Goal: Complete application form: Complete application form

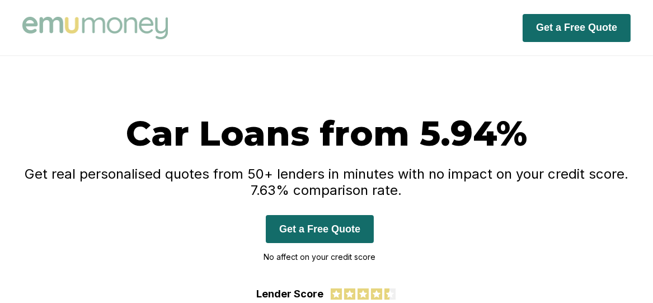
click at [333, 233] on button "Get a Free Quote" at bounding box center [320, 229] width 108 height 28
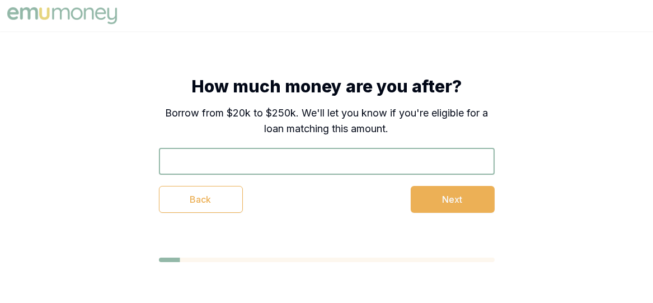
click at [311, 150] on input "text" at bounding box center [327, 161] width 336 height 27
type input "$33,500"
click at [478, 203] on button "Next" at bounding box center [453, 199] width 84 height 27
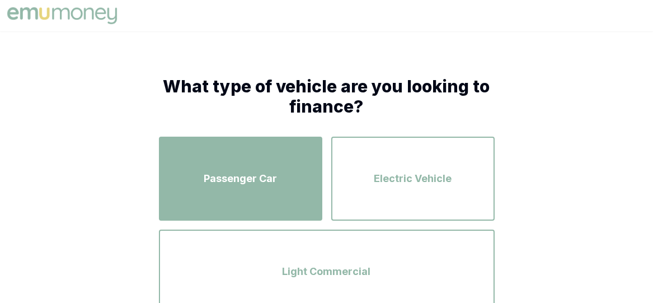
click at [266, 187] on div "Passenger Car" at bounding box center [240, 179] width 143 height 64
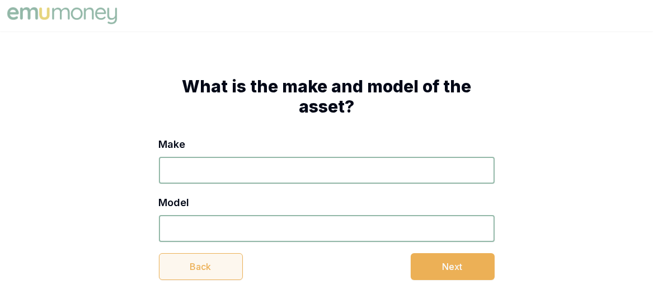
click at [212, 270] on button "Back" at bounding box center [201, 266] width 84 height 27
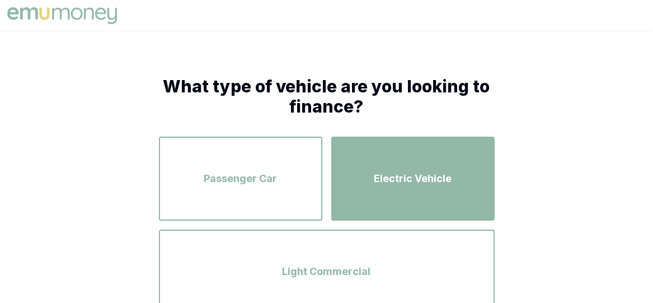
click at [443, 171] on span "Electric Vehicle" at bounding box center [413, 179] width 78 height 16
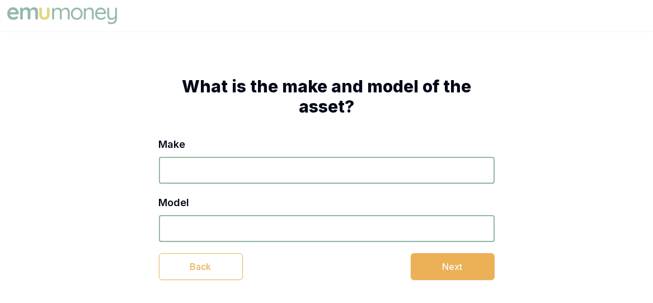
click at [233, 180] on input "Make" at bounding box center [327, 170] width 336 height 27
type input "CHERY"
click at [229, 225] on input "Model" at bounding box center [327, 228] width 336 height 27
click at [224, 229] on input "OMODA TIGO 7" at bounding box center [327, 228] width 336 height 27
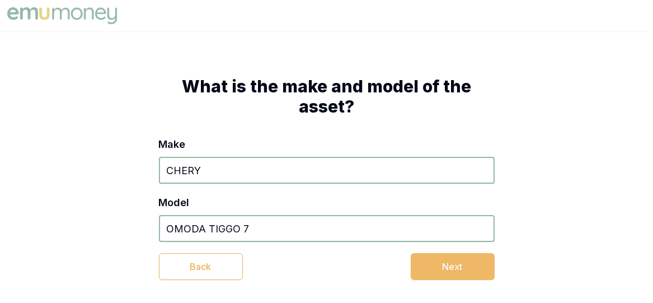
type input "OMODA TIGGO 7"
click at [443, 270] on button "Next" at bounding box center [453, 266] width 84 height 27
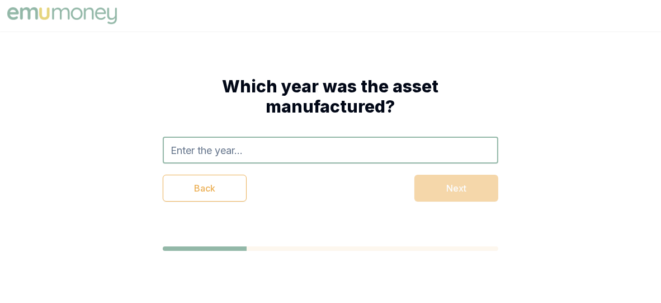
click at [244, 138] on input "text" at bounding box center [331, 149] width 336 height 27
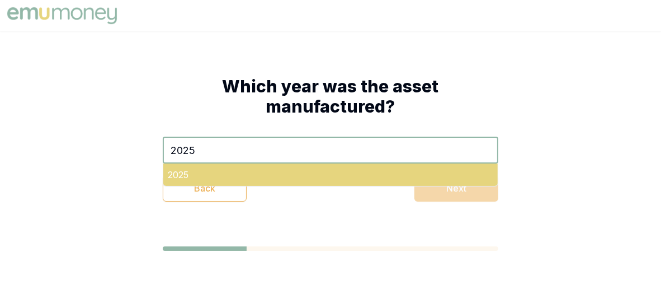
type input "2025"
click at [295, 177] on div "2025" at bounding box center [330, 174] width 334 height 22
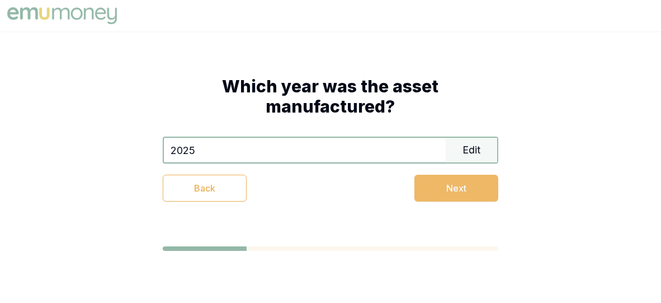
click at [467, 198] on button "Next" at bounding box center [456, 188] width 84 height 27
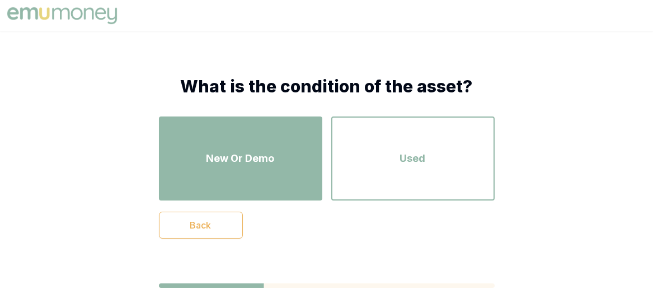
click at [229, 141] on div "New Or Demo" at bounding box center [240, 158] width 143 height 64
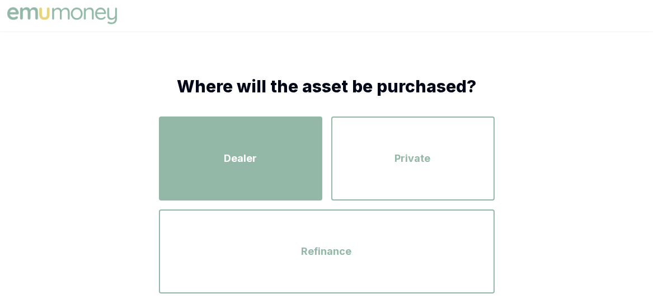
click at [240, 143] on div "Dealer" at bounding box center [240, 158] width 143 height 64
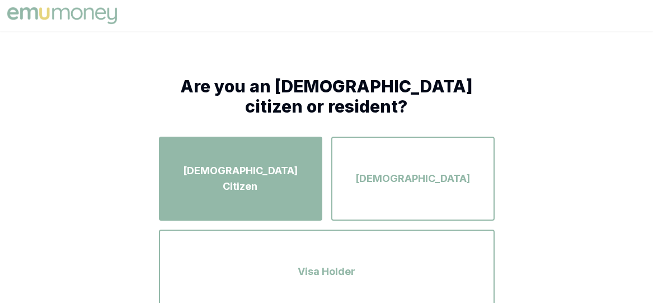
click at [243, 150] on div "Australian Citizen" at bounding box center [240, 179] width 143 height 64
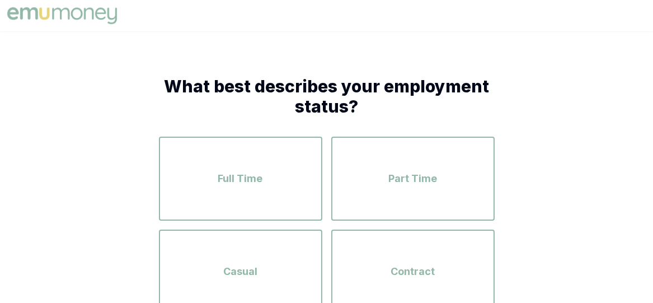
click at [243, 150] on div "Full Time" at bounding box center [240, 179] width 143 height 64
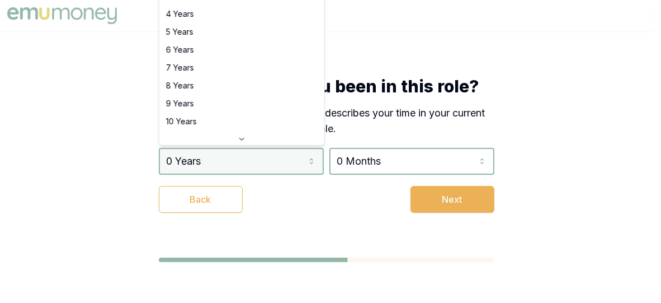
click at [247, 156] on html "How long have you been in this role? Please select the option that best describ…" at bounding box center [330, 151] width 661 height 303
select select "4"
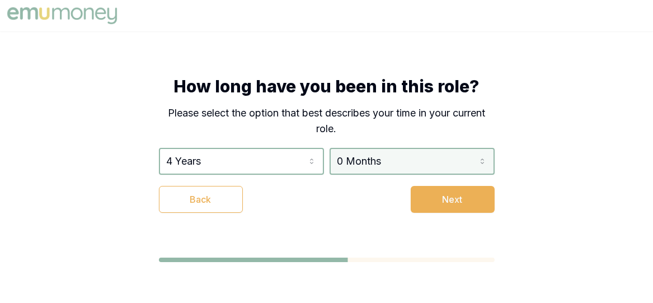
click at [406, 158] on html "How long have you been in this role? Please select the option that best describ…" at bounding box center [326, 151] width 653 height 303
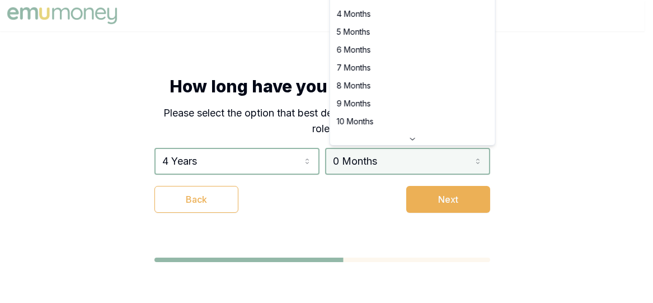
click at [406, 158] on html "How long have you been in this role? Please select the option that best describ…" at bounding box center [326, 151] width 653 height 303
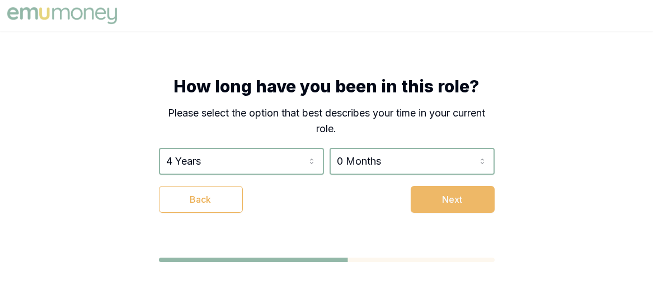
click at [452, 203] on button "Next" at bounding box center [453, 199] width 84 height 27
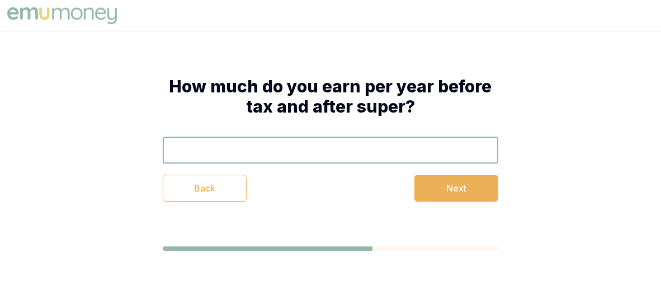
click at [317, 153] on input "text" at bounding box center [331, 149] width 336 height 27
type input "0"
type input "$80,000"
click at [461, 197] on button "Next" at bounding box center [456, 188] width 84 height 27
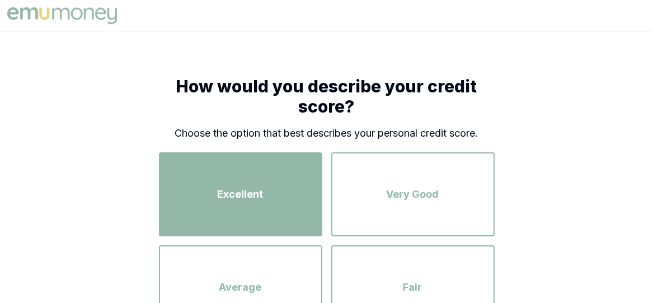
click at [225, 196] on span "Excellent" at bounding box center [241, 194] width 46 height 16
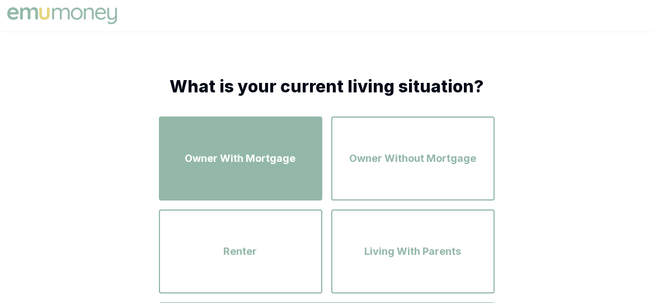
click at [211, 156] on span "Owner With Mortgage" at bounding box center [240, 158] width 111 height 16
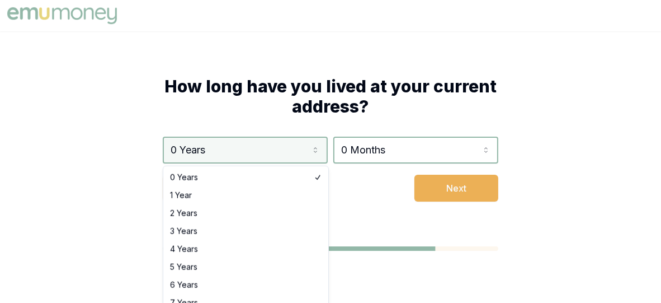
click at [211, 156] on html "How long have you lived at your current address? 0 Years 0 Years 1 Year 2 Years…" at bounding box center [330, 151] width 661 height 303
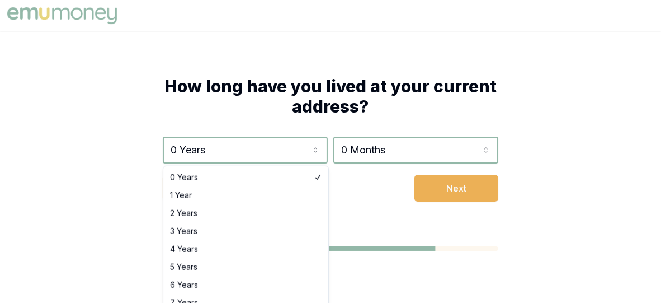
select select "3"
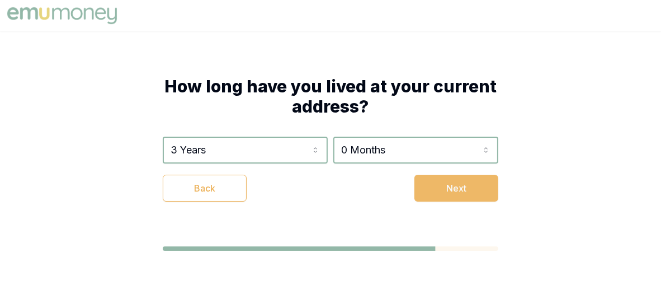
click at [450, 183] on button "Next" at bounding box center [456, 188] width 84 height 27
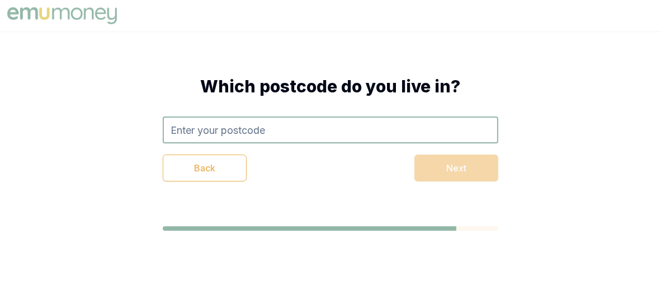
click at [278, 134] on input "text" at bounding box center [331, 129] width 336 height 27
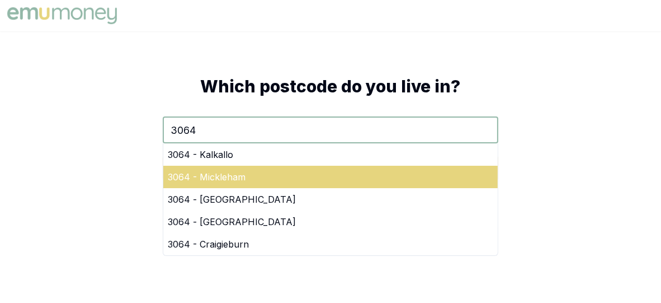
type input "3064"
click at [258, 176] on div "3064 - Mickleham" at bounding box center [330, 177] width 334 height 22
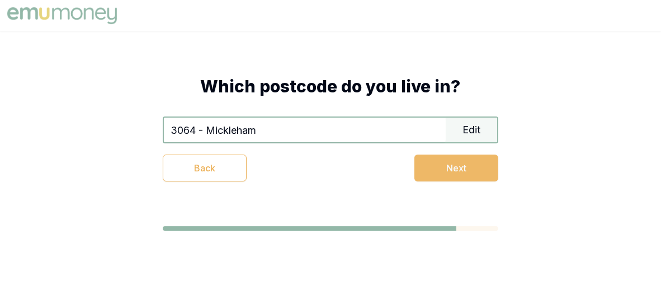
click at [456, 173] on button "Next" at bounding box center [456, 167] width 84 height 27
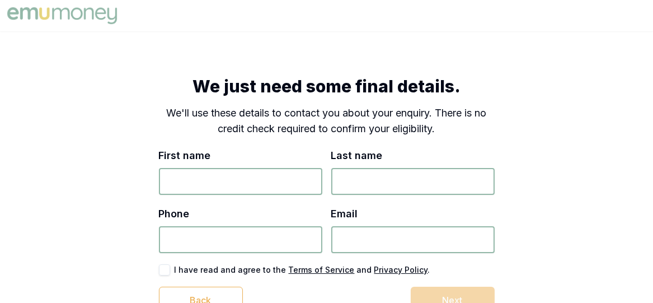
click at [225, 186] on input "First name" at bounding box center [240, 181] width 163 height 27
click at [265, 173] on input "First name" at bounding box center [240, 181] width 163 height 27
type input "RAKESH"
type input "MARWAHA"
type input "0413 298 062"
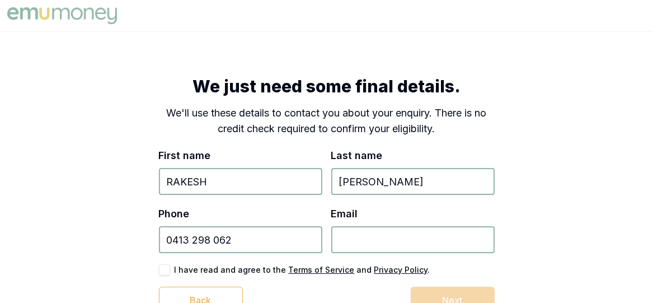
type input "rocky@loanstou.com.au"
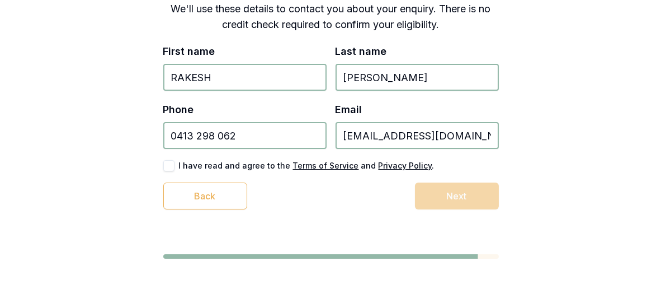
scroll to position [103, 0]
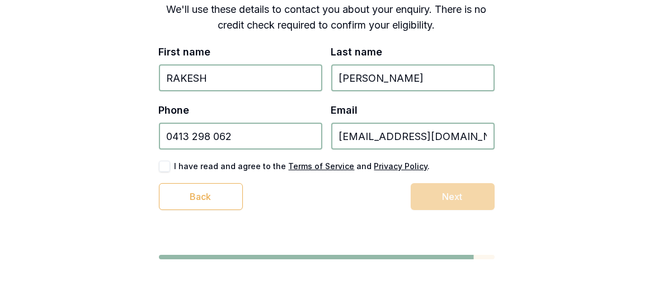
click at [164, 163] on button "button" at bounding box center [164, 166] width 11 height 11
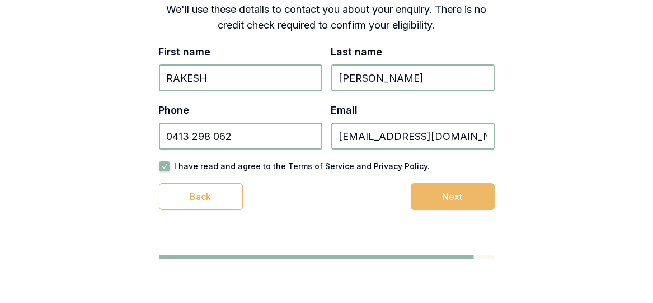
click at [450, 193] on button "Next" at bounding box center [453, 196] width 84 height 27
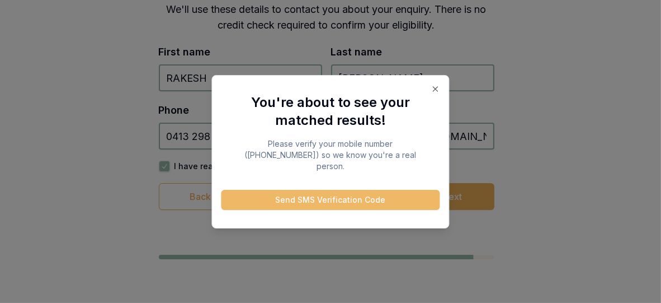
click at [312, 197] on button "Send SMS Verification Code" at bounding box center [331, 200] width 219 height 20
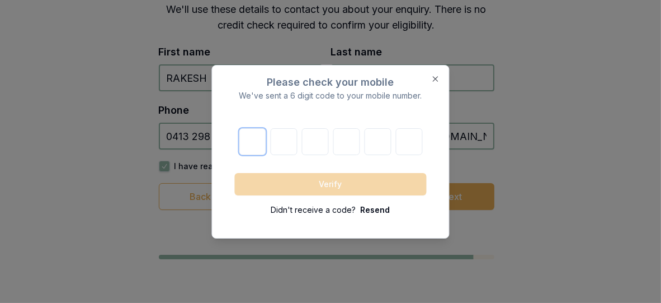
click at [256, 142] on input "number" at bounding box center [252, 141] width 27 height 27
type input "1"
type input "8"
type input "4"
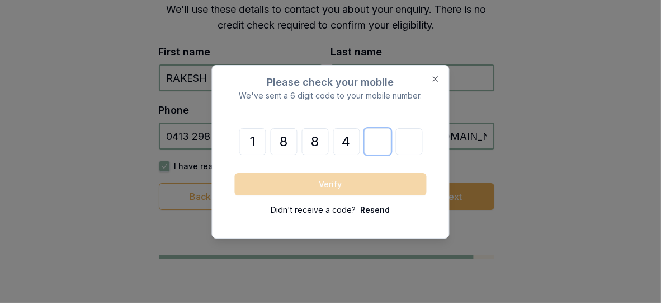
type input "5"
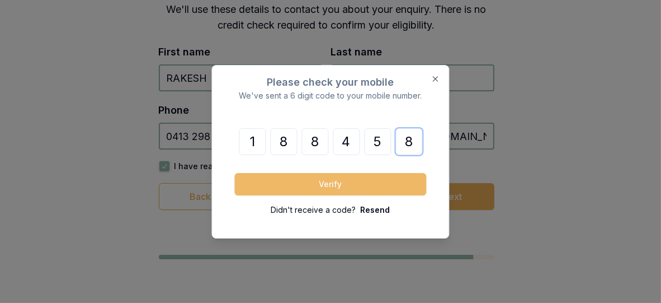
type input "8"
click at [354, 182] on button "Verify" at bounding box center [331, 184] width 192 height 22
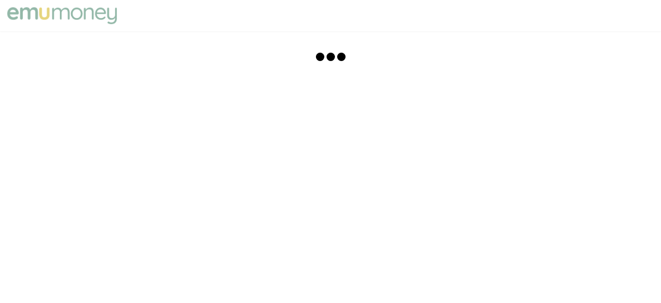
scroll to position [0, 0]
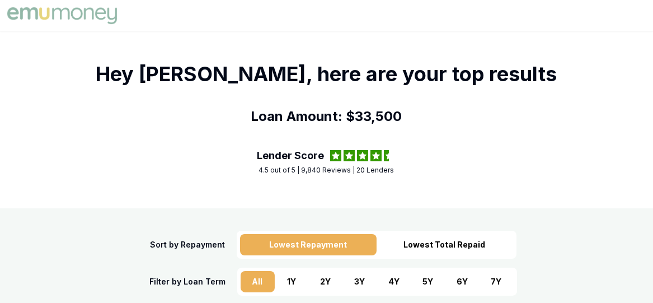
click at [424, 280] on div "5 Y" at bounding box center [428, 281] width 34 height 21
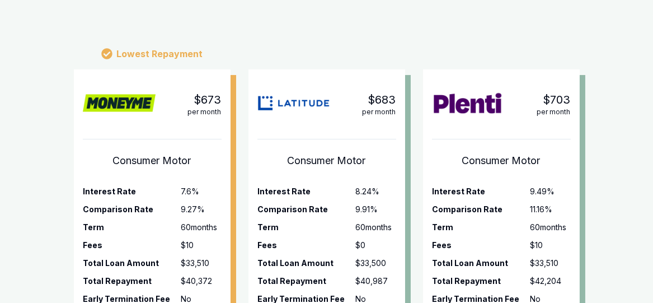
scroll to position [303, 0]
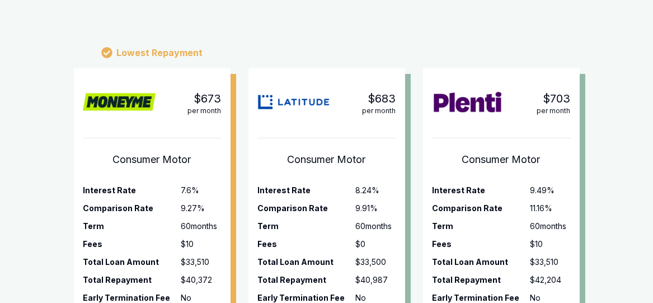
click at [591, 241] on div "Lowest Repayment $673 per month Consumer Motor Interest Rate 7.6 % Comparison R…" at bounding box center [326, 205] width 653 height 381
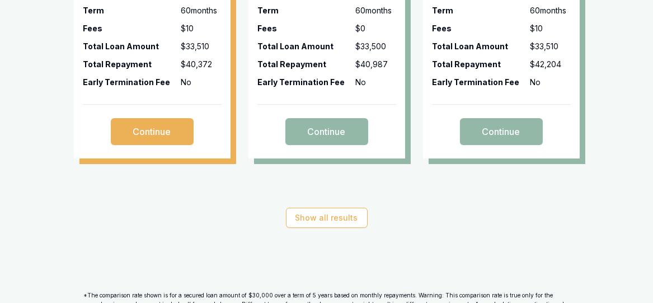
scroll to position [516, 0]
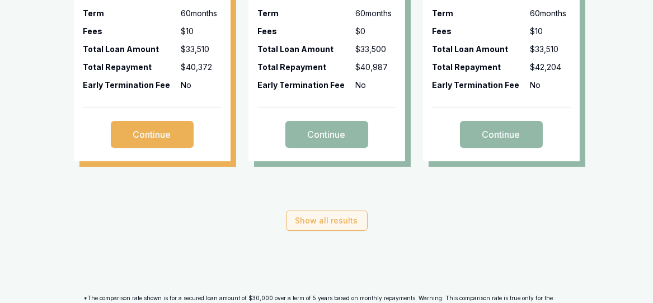
click at [327, 219] on button "Show all results" at bounding box center [327, 220] width 82 height 20
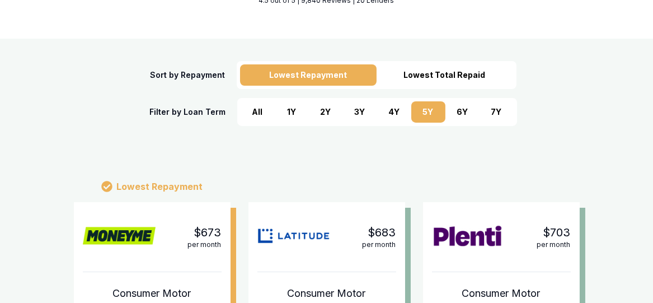
scroll to position [0, 0]
